Goal: Task Accomplishment & Management: Manage account settings

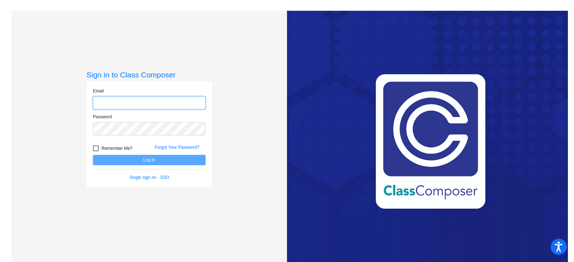
type input "[PERSON_NAME][EMAIL_ADDRESS][DOMAIN_NAME]"
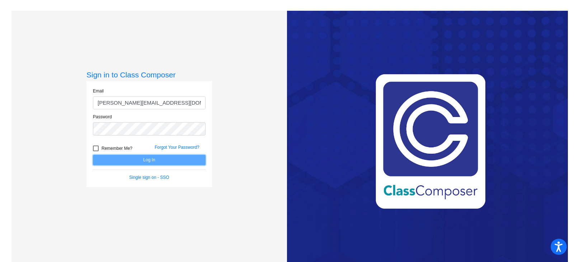
click at [132, 158] on button "Log In" at bounding box center [149, 160] width 113 height 10
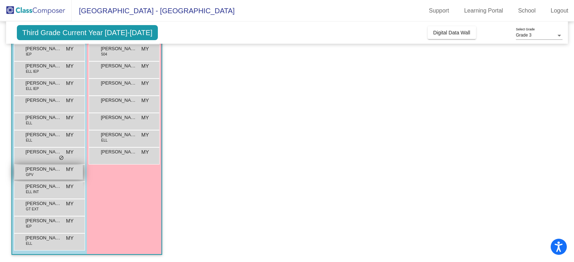
scroll to position [69, 0]
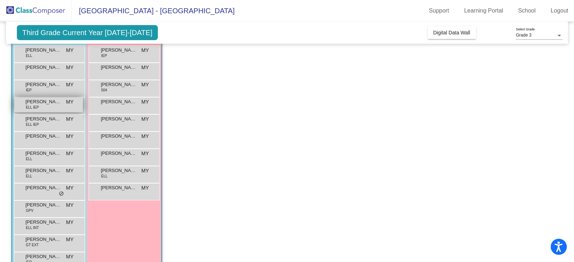
click at [48, 103] on span "[PERSON_NAME]" at bounding box center [43, 101] width 36 height 7
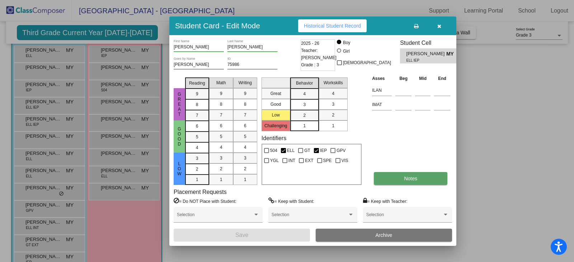
click at [400, 183] on button "Notes" at bounding box center [411, 178] width 74 height 13
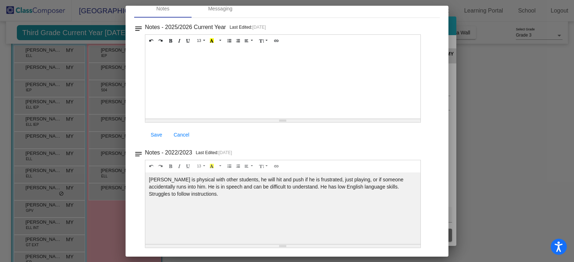
scroll to position [0, 0]
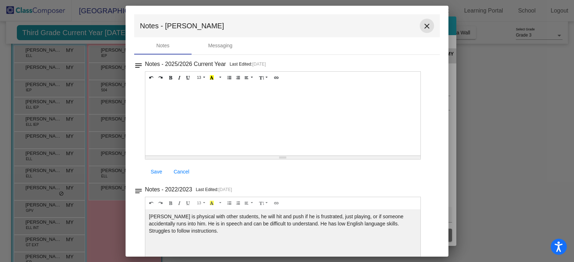
click at [426, 27] on mat-icon "close" at bounding box center [427, 26] width 9 height 9
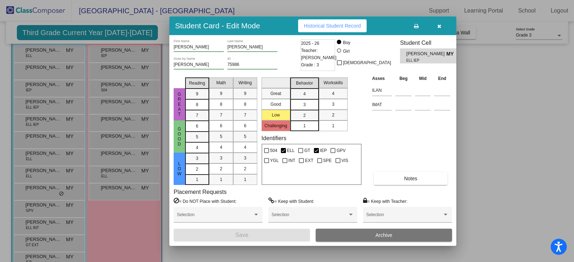
click at [334, 28] on span "Historical Student Record" at bounding box center [332, 26] width 57 height 6
click at [440, 25] on icon "button" at bounding box center [440, 26] width 4 height 5
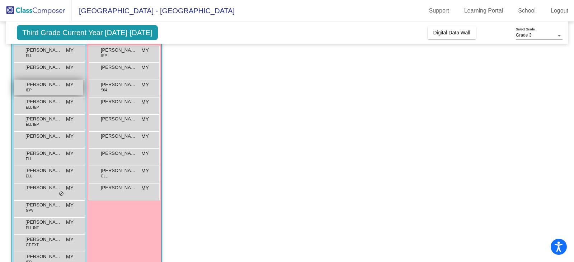
click at [57, 89] on div "[PERSON_NAME] IEP MY lock do_not_disturb_alt" at bounding box center [48, 87] width 69 height 15
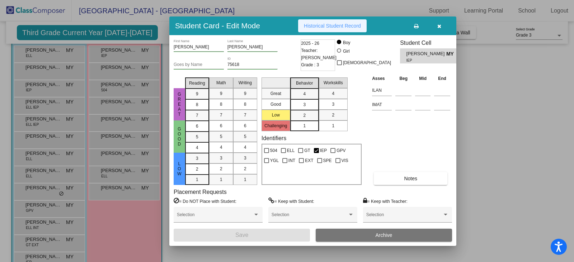
click at [338, 23] on span "Historical Student Record" at bounding box center [332, 26] width 57 height 6
click at [340, 23] on span "Historical Student Record" at bounding box center [332, 26] width 57 height 6
click at [348, 26] on span "Historical Student Record" at bounding box center [332, 26] width 57 height 6
click at [439, 25] on icon "button" at bounding box center [440, 26] width 4 height 5
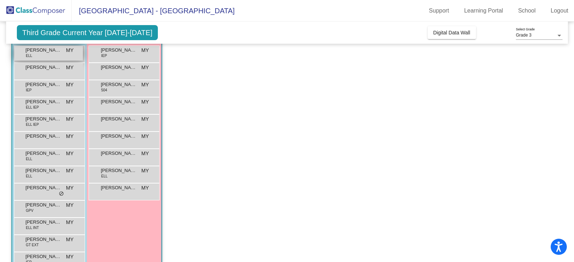
click at [54, 53] on span "[PERSON_NAME]" at bounding box center [43, 50] width 36 height 7
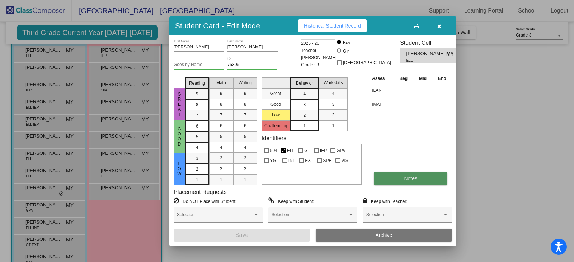
click at [392, 176] on button "Notes" at bounding box center [411, 178] width 74 height 13
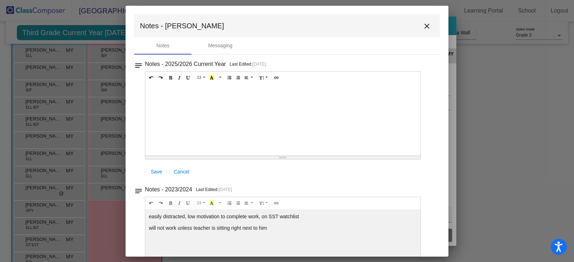
click at [430, 25] on mat-icon "close" at bounding box center [427, 26] width 9 height 9
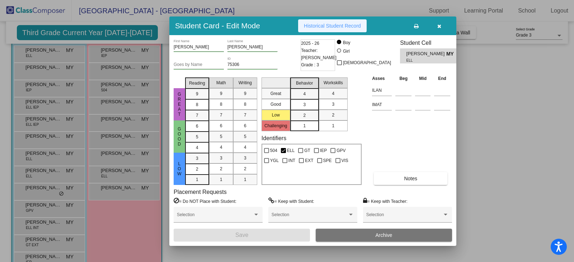
click at [350, 30] on button "Historical Student Record" at bounding box center [332, 25] width 69 height 13
click at [441, 28] on icon "button" at bounding box center [440, 26] width 4 height 5
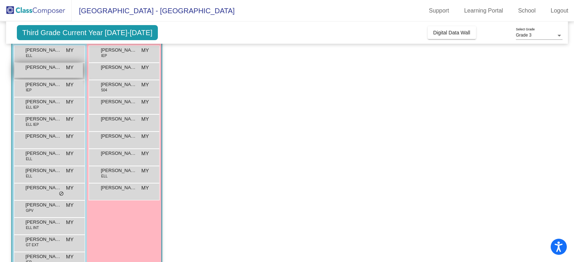
click at [44, 71] on div "[PERSON_NAME] [PERSON_NAME] MY lock do_not_disturb_alt" at bounding box center [48, 70] width 69 height 15
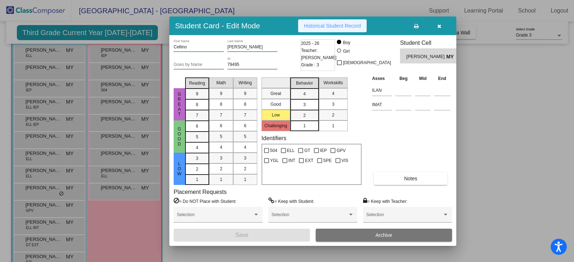
click at [323, 28] on span "Historical Student Record" at bounding box center [332, 26] width 57 height 6
click at [438, 27] on icon "button" at bounding box center [440, 26] width 4 height 5
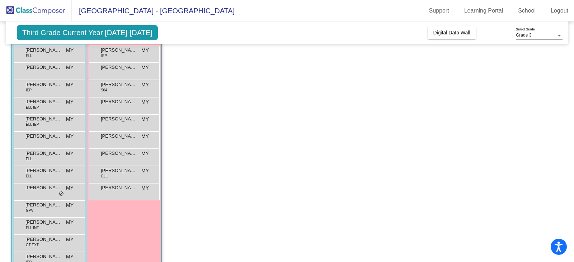
scroll to position [105, 0]
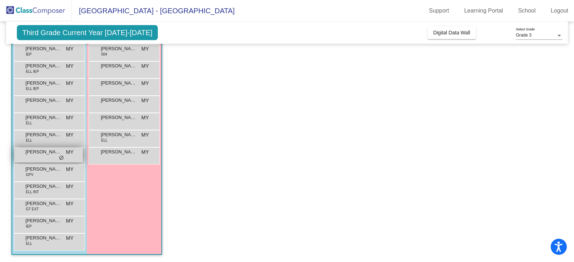
click at [32, 152] on span "[PERSON_NAME]" at bounding box center [43, 152] width 36 height 7
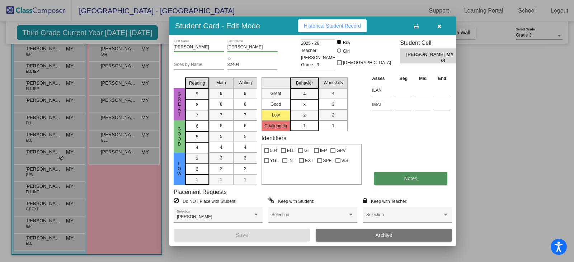
click at [416, 177] on span "Notes" at bounding box center [410, 179] width 13 height 6
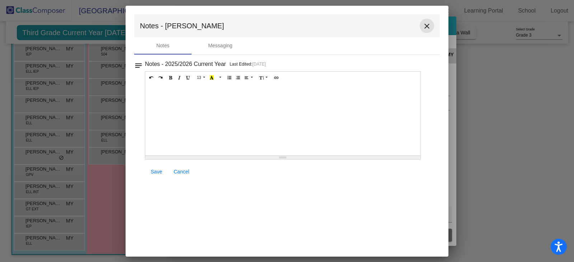
click at [429, 23] on mat-icon "close" at bounding box center [427, 26] width 9 height 9
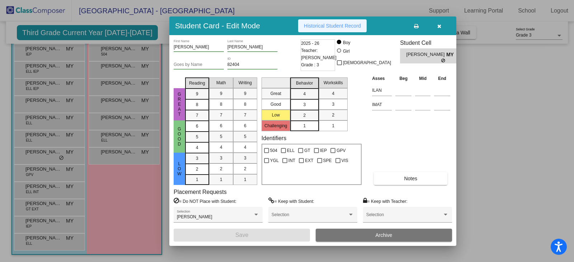
click at [329, 22] on button "Historical Student Record" at bounding box center [332, 25] width 69 height 13
click at [437, 23] on button "button" at bounding box center [439, 25] width 23 height 13
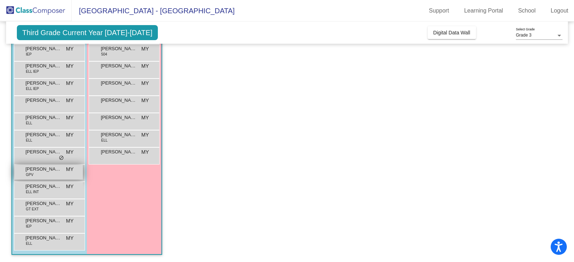
scroll to position [69, 0]
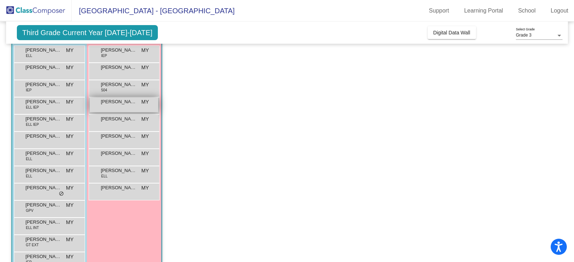
click at [108, 106] on div "[PERSON_NAME] MY lock do_not_disturb_alt" at bounding box center [124, 105] width 69 height 15
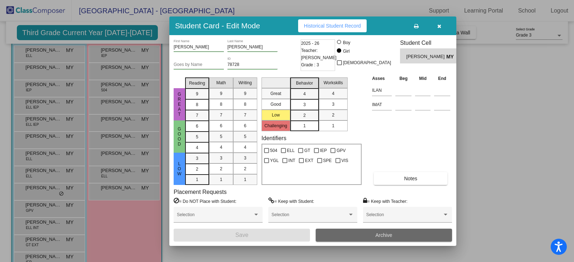
click at [379, 239] on button "Archive" at bounding box center [384, 235] width 136 height 13
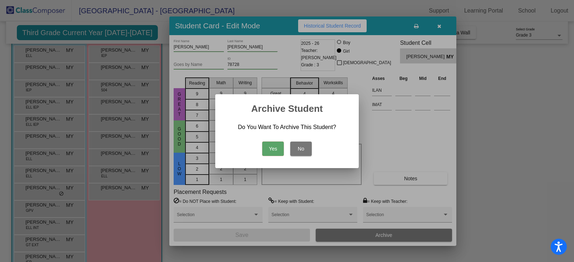
click at [270, 145] on button "Yes" at bounding box center [273, 149] width 22 height 14
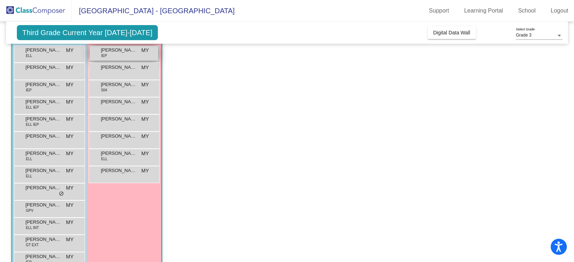
click at [111, 53] on span "[PERSON_NAME]" at bounding box center [119, 50] width 36 height 7
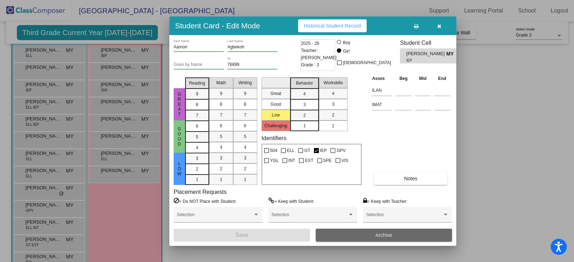
click at [344, 229] on button "Archive" at bounding box center [384, 235] width 136 height 13
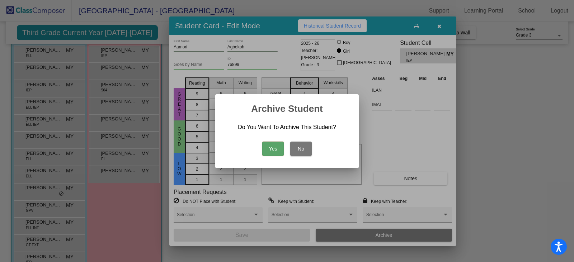
click at [280, 152] on button "Yes" at bounding box center [273, 149] width 22 height 14
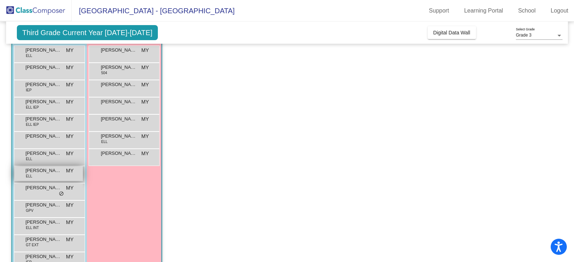
click at [41, 176] on div "[PERSON_NAME] ELL MY lock do_not_disturb_alt" at bounding box center [48, 174] width 69 height 15
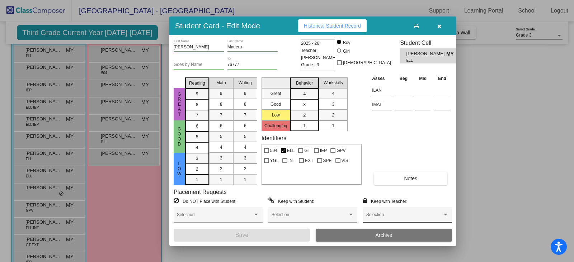
click at [447, 212] on div "Selection" at bounding box center [408, 216] width 83 height 13
click at [435, 212] on span "None" at bounding box center [408, 217] width 83 height 13
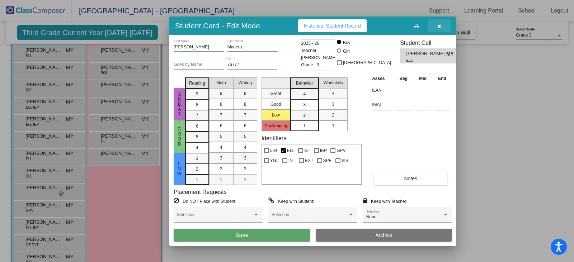
click at [437, 24] on button "button" at bounding box center [439, 25] width 23 height 13
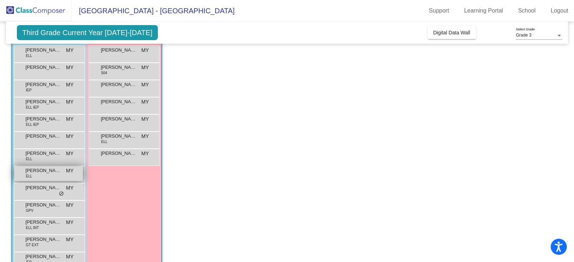
click at [27, 169] on span "[PERSON_NAME]" at bounding box center [43, 170] width 36 height 7
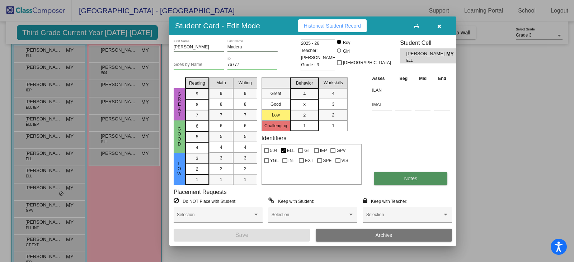
click at [395, 180] on button "Notes" at bounding box center [411, 178] width 74 height 13
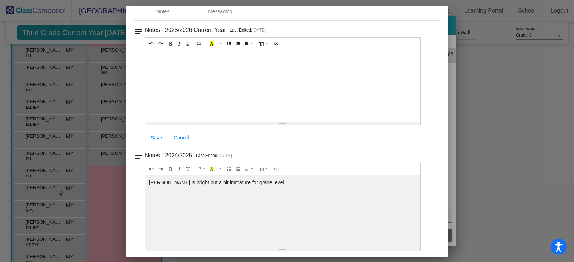
scroll to position [0, 0]
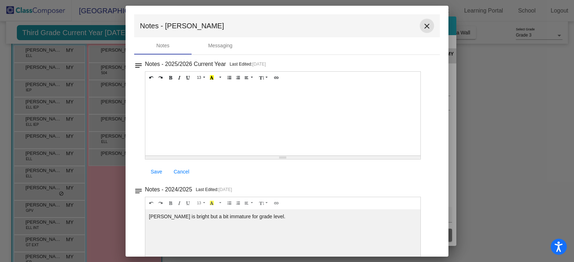
click at [429, 28] on mat-icon "close" at bounding box center [427, 26] width 9 height 9
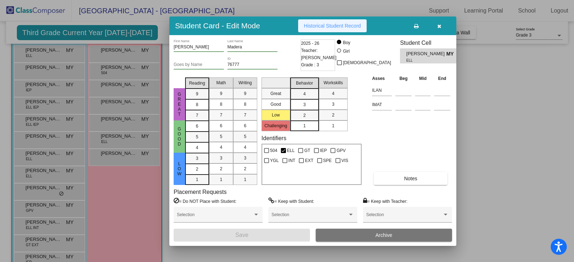
click at [325, 25] on span "Historical Student Record" at bounding box center [332, 26] width 57 height 6
click at [439, 26] on icon "button" at bounding box center [440, 26] width 4 height 5
